Goal: Navigation & Orientation: Understand site structure

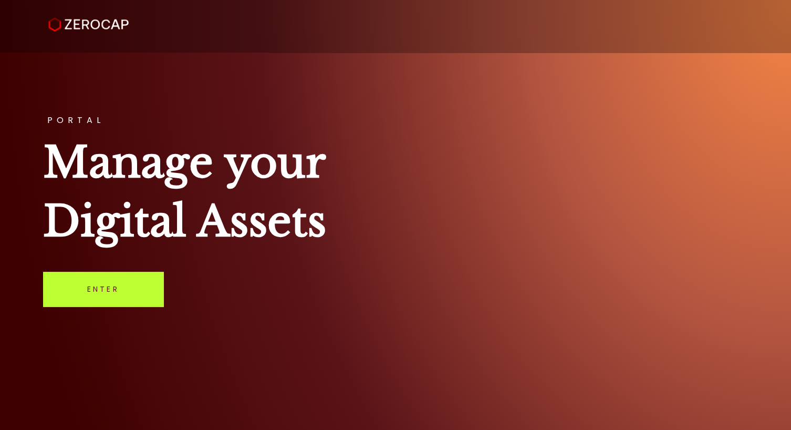
click at [96, 289] on link "Enter" at bounding box center [103, 289] width 120 height 35
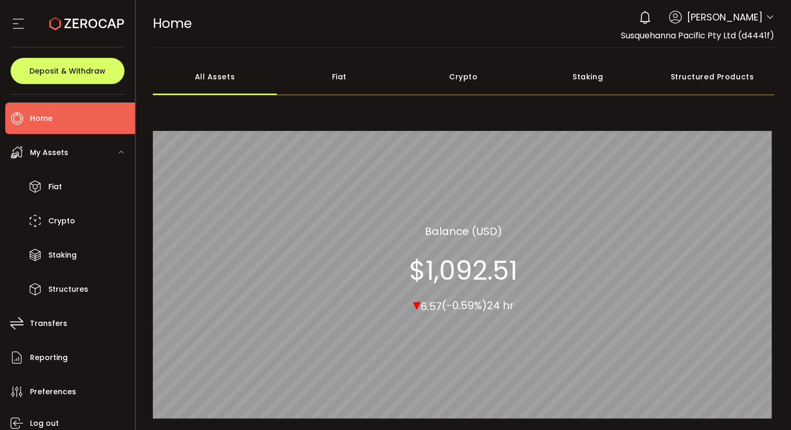
click at [466, 76] on div "Crypto" at bounding box center [463, 76] width 125 height 37
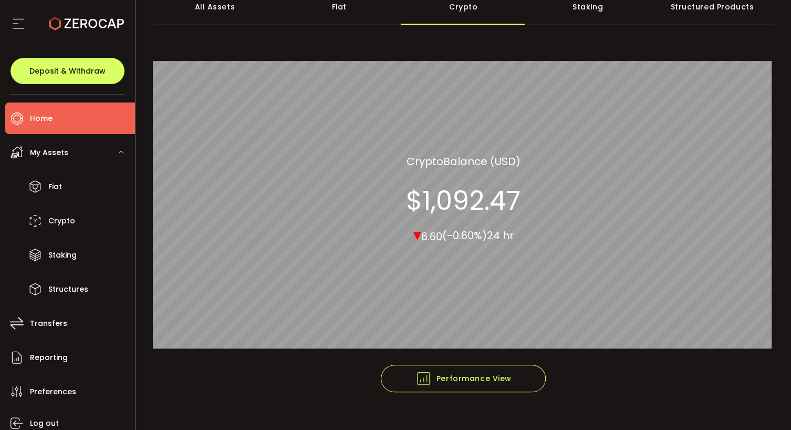
scroll to position [87, 0]
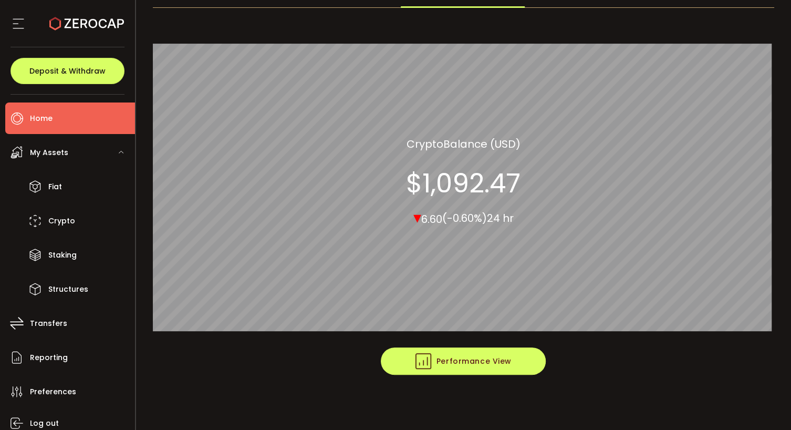
click at [468, 362] on span "Performance View" at bounding box center [464, 361] width 96 height 16
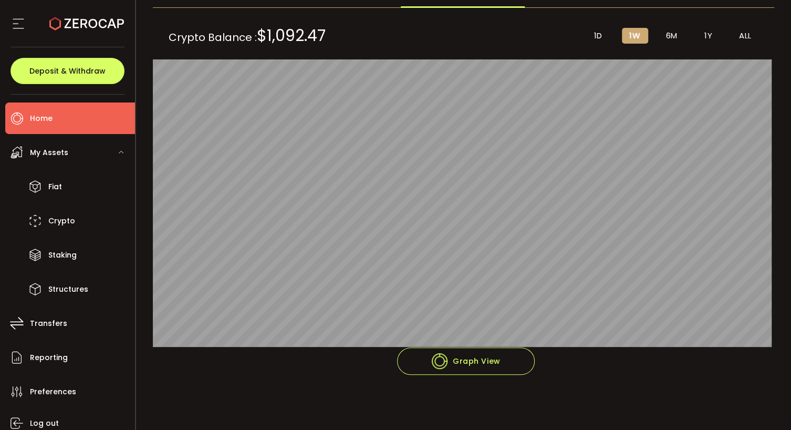
click at [51, 153] on span "My Assets" at bounding box center [49, 152] width 38 height 15
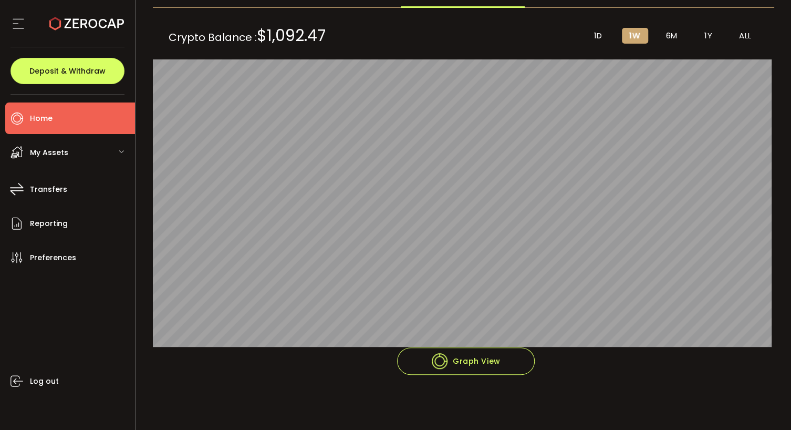
click at [52, 153] on span "My Assets" at bounding box center [49, 152] width 38 height 15
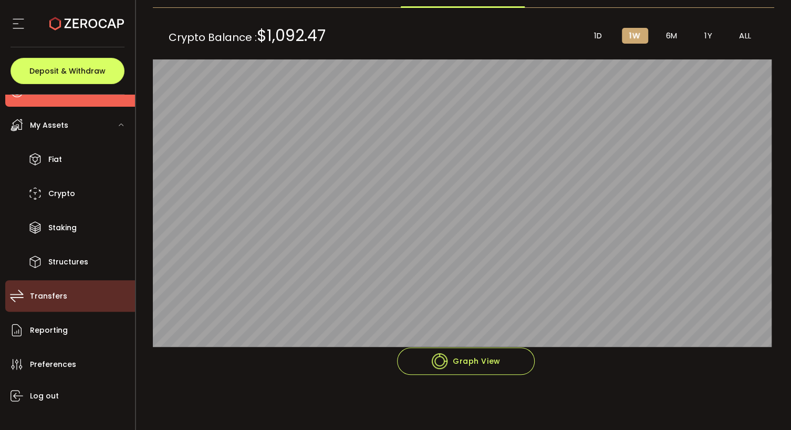
scroll to position [42, 0]
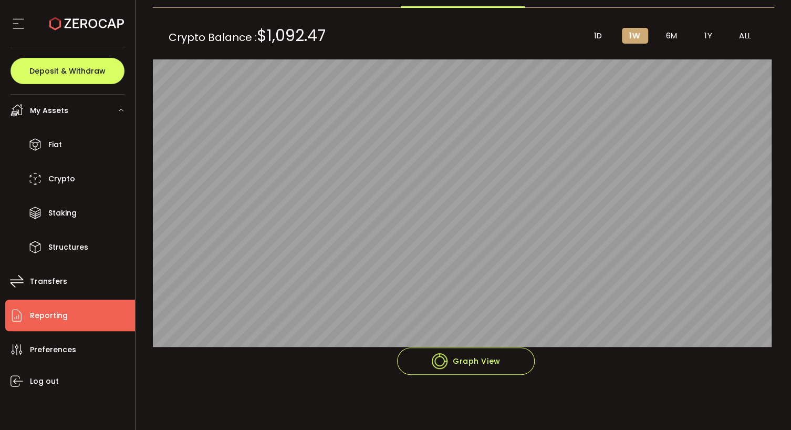
click at [48, 314] on span "Reporting" at bounding box center [49, 315] width 38 height 15
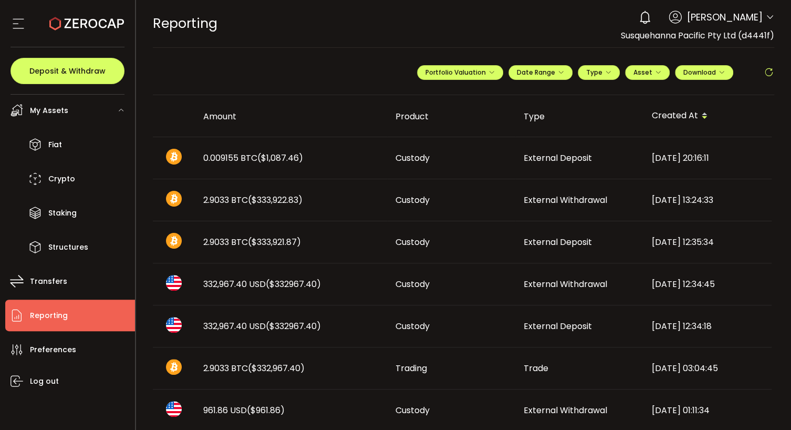
click at [53, 112] on span "My Assets" at bounding box center [49, 110] width 38 height 15
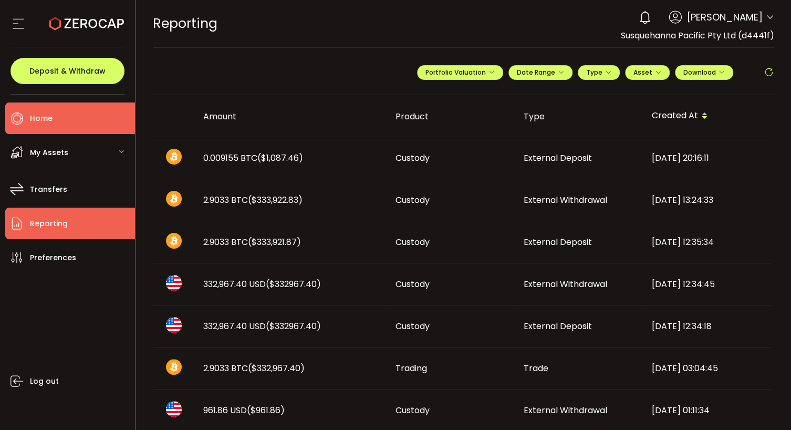
click at [42, 122] on span "Home" at bounding box center [41, 118] width 23 height 15
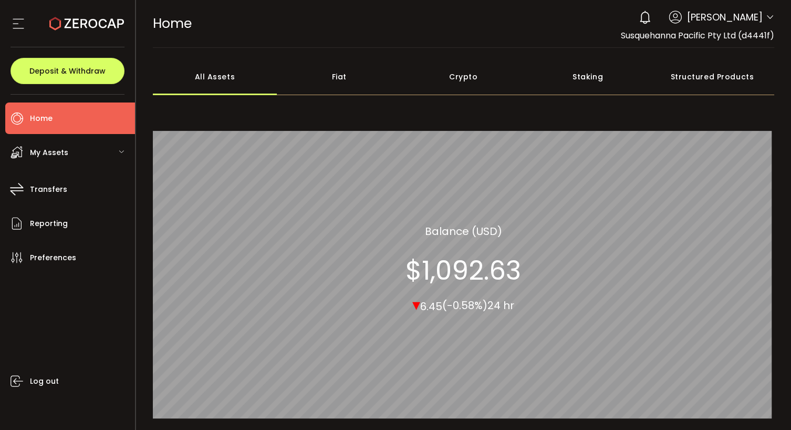
click at [339, 78] on div "Fiat" at bounding box center [339, 76] width 125 height 37
click at [458, 80] on div "Crypto" at bounding box center [463, 76] width 125 height 37
